Goal: Transaction & Acquisition: Purchase product/service

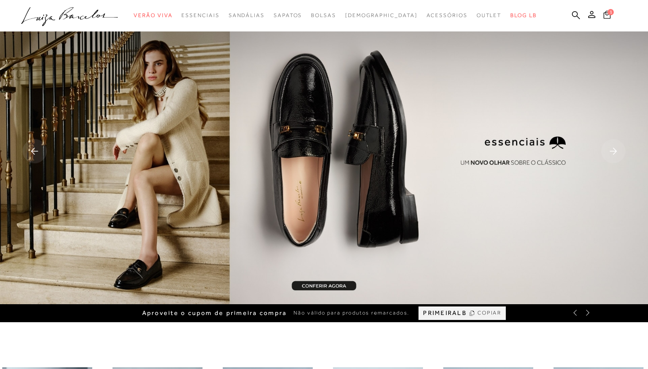
click at [606, 12] on icon at bounding box center [607, 14] width 7 height 8
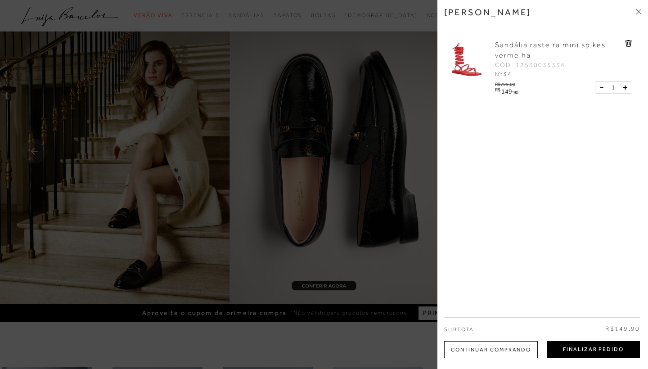
click at [573, 344] on button "Finalizar Pedido" at bounding box center [593, 349] width 93 height 17
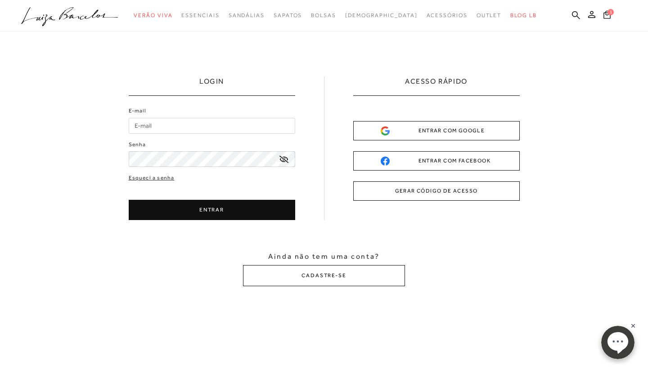
click at [403, 159] on div "ENTRAR COM FACEBOOK" at bounding box center [437, 160] width 112 height 9
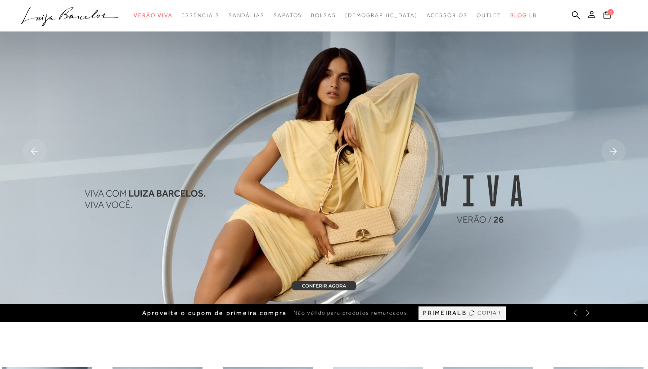
click at [589, 14] on icon at bounding box center [592, 14] width 7 height 7
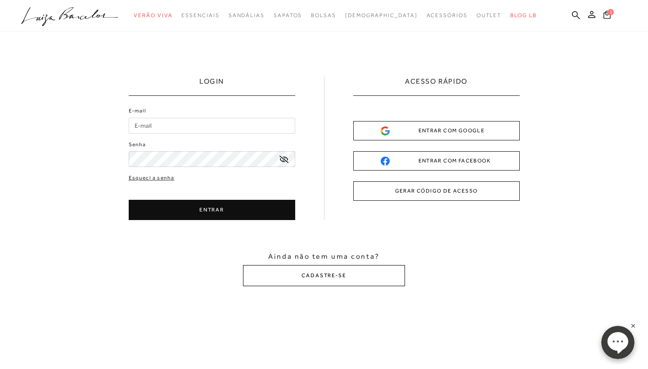
click at [365, 279] on button "CADASTRE-SE" at bounding box center [324, 275] width 162 height 21
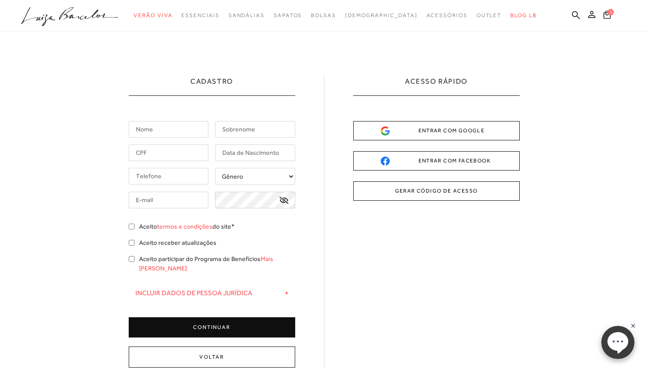
click at [394, 193] on button "GERAR CÓDIGO DE ACESSO" at bounding box center [437, 190] width 167 height 19
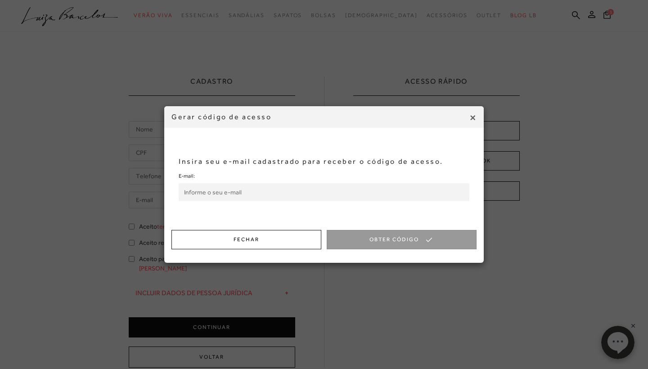
click at [304, 199] on input "E-mail:" at bounding box center [324, 192] width 291 height 18
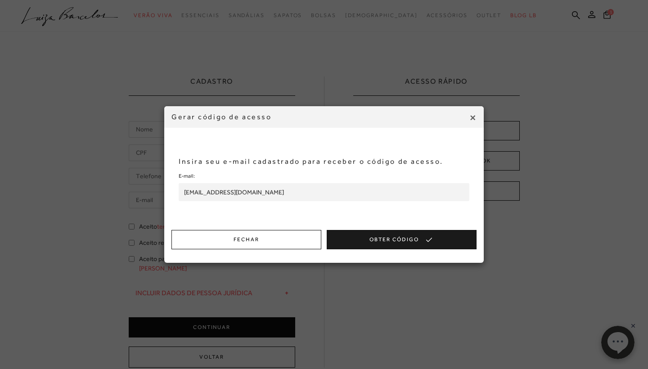
type input "[EMAIL_ADDRESS][DOMAIN_NAME]"
click at [364, 242] on button "Obter Código" at bounding box center [402, 239] width 150 height 19
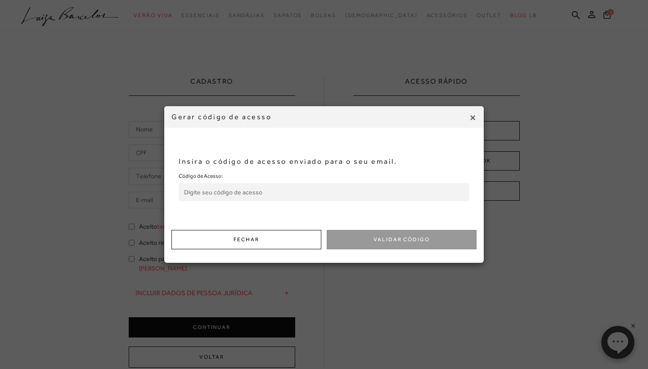
click at [299, 190] on input "Código de Acesso:" at bounding box center [324, 192] width 291 height 18
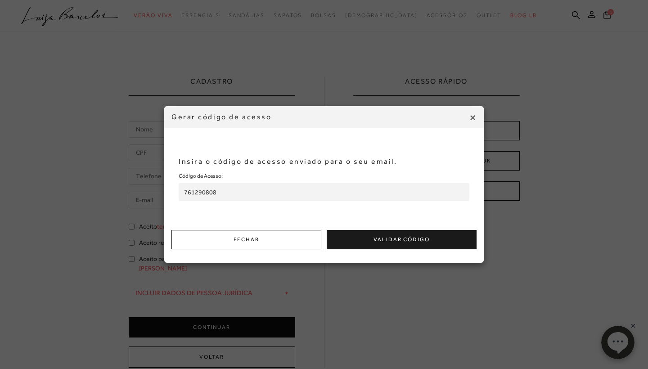
type input "761290808"
click at [386, 235] on button "Validar Código" at bounding box center [402, 239] width 150 height 19
